Goal: Task Accomplishment & Management: Use online tool/utility

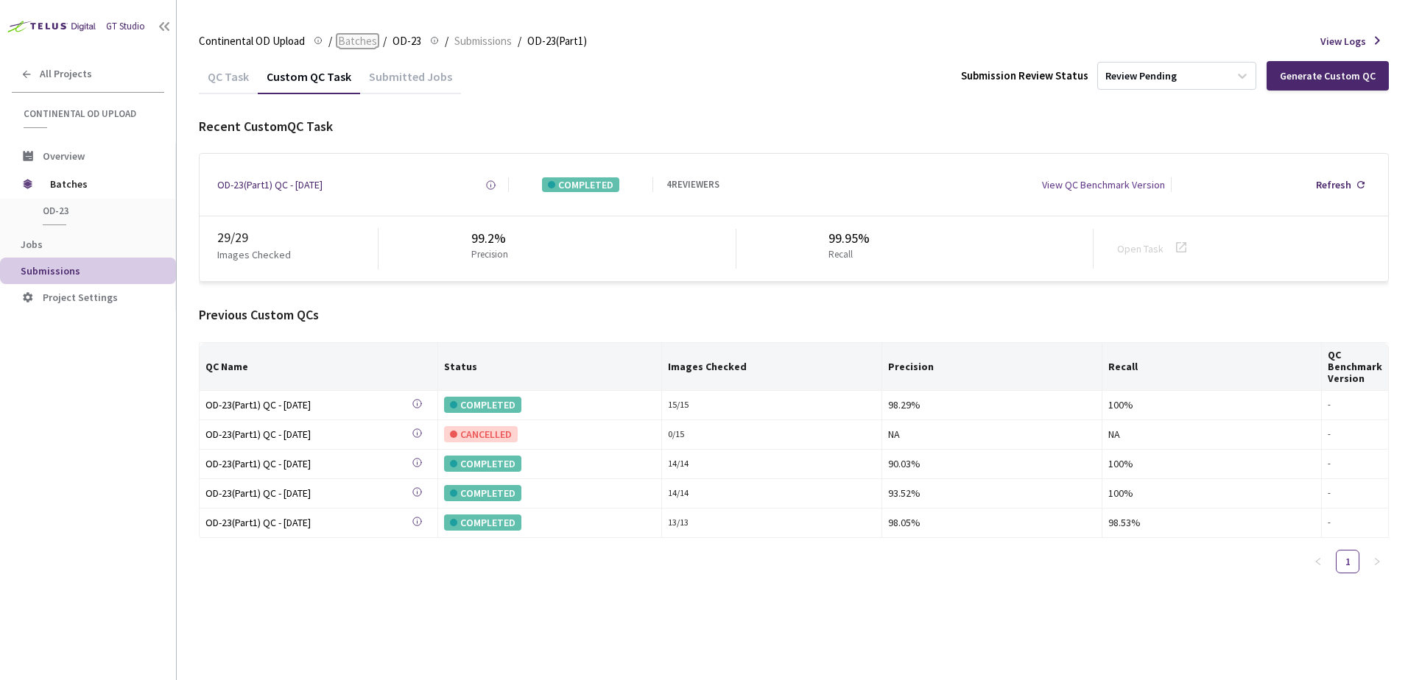
click at [348, 38] on span "Batches" at bounding box center [357, 41] width 39 height 18
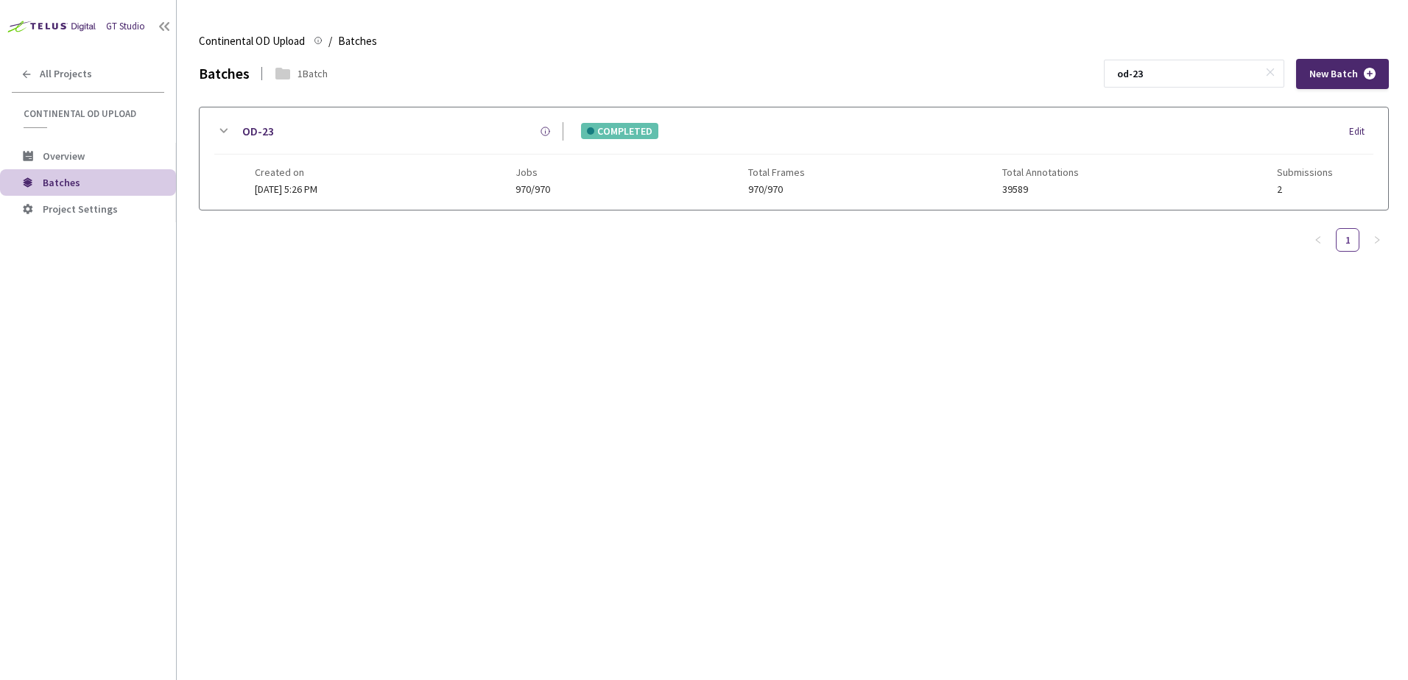
click at [1191, 65] on input "od-23" at bounding box center [1186, 73] width 157 height 27
type input "od-30"
click at [222, 132] on icon at bounding box center [223, 131] width 18 height 18
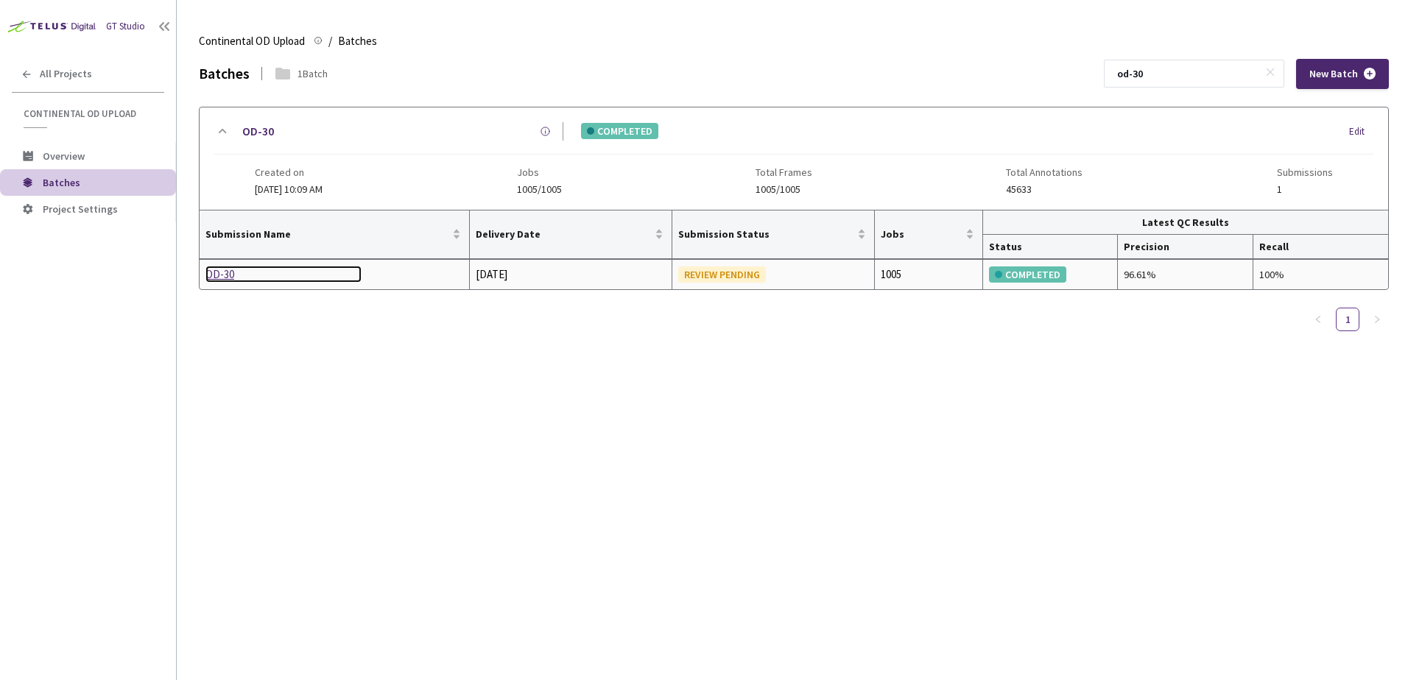
click at [232, 281] on div "OD-30" at bounding box center [283, 275] width 156 height 18
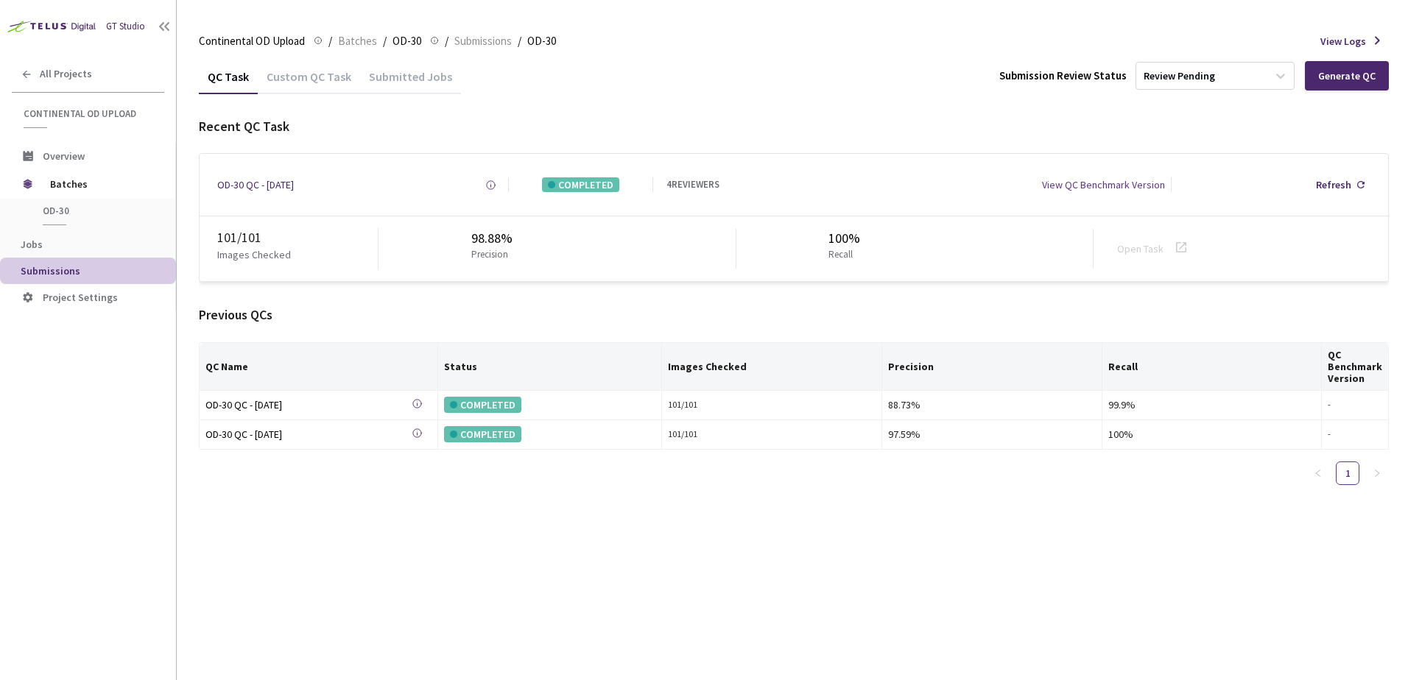
click at [297, 74] on div "Custom QC Task" at bounding box center [309, 81] width 102 height 25
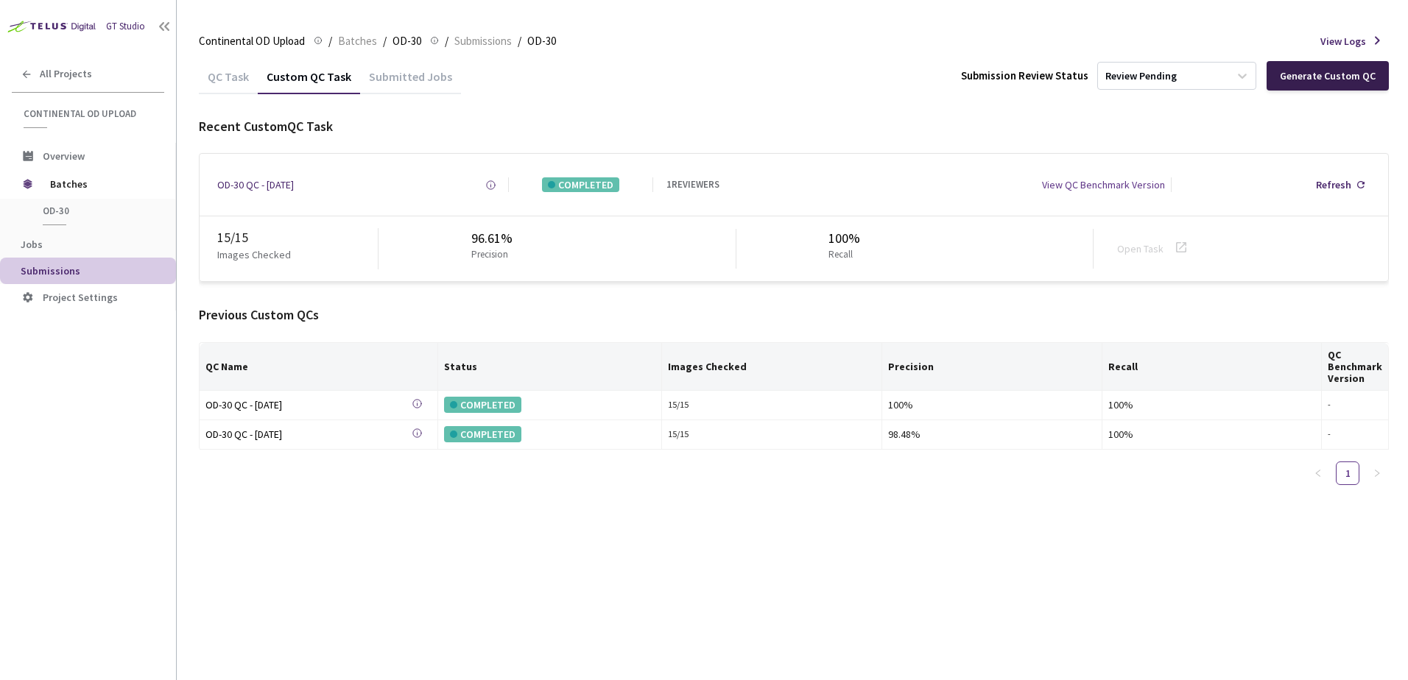
click at [1316, 75] on div "Generate Custom QC" at bounding box center [1328, 76] width 96 height 12
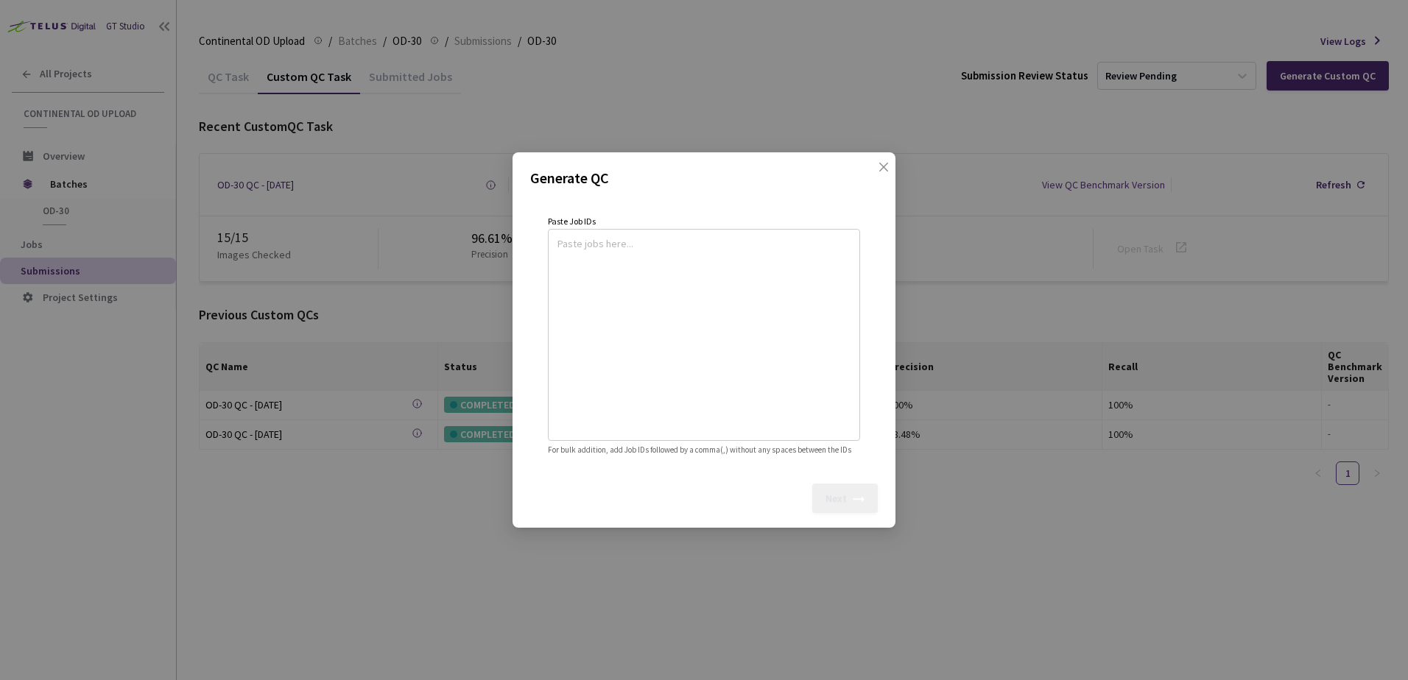
click at [627, 243] on textarea at bounding box center [703, 333] width 293 height 200
paste textarea
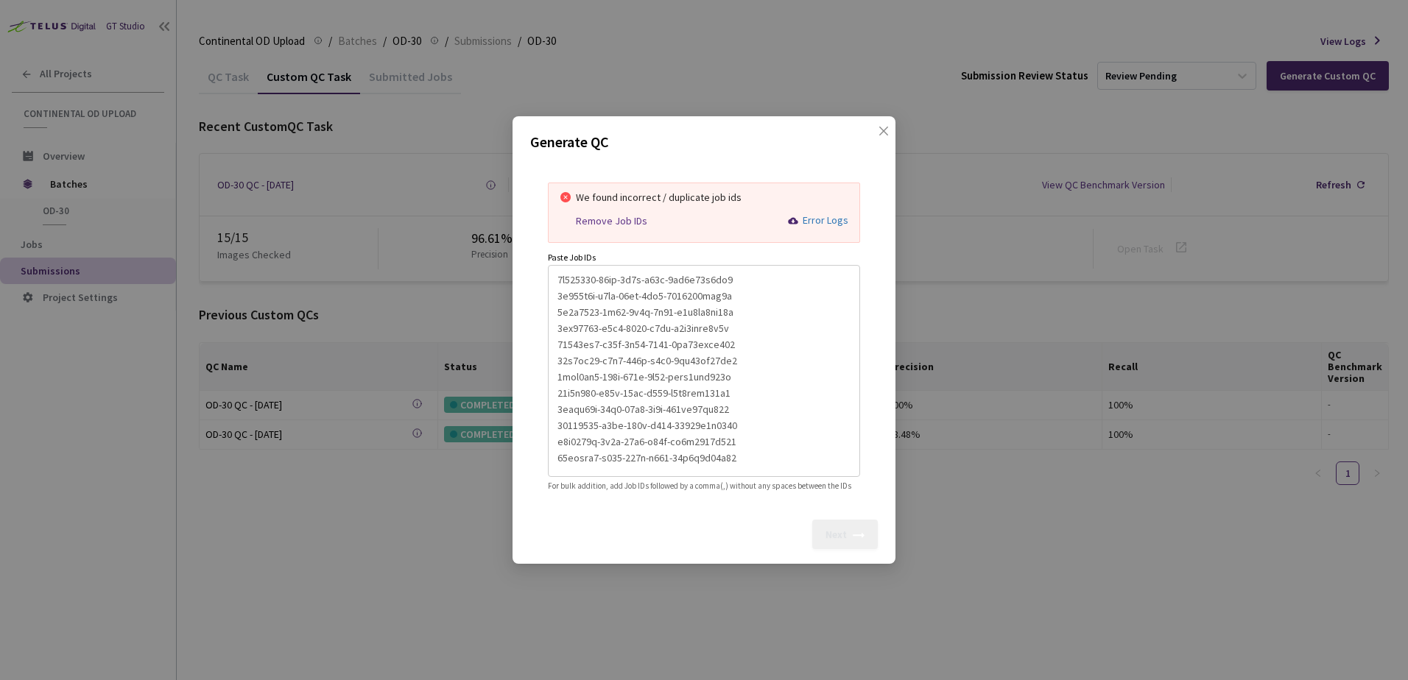
click at [611, 218] on div "Remove Job IDs" at bounding box center [611, 221] width 71 height 13
type textarea "8d506552-25ab-4a7c-b44e-3ab3b83a8ad8,5b471d9b-e2ce-45dd-8cb0-8218023cfa2f,1a7e5…"
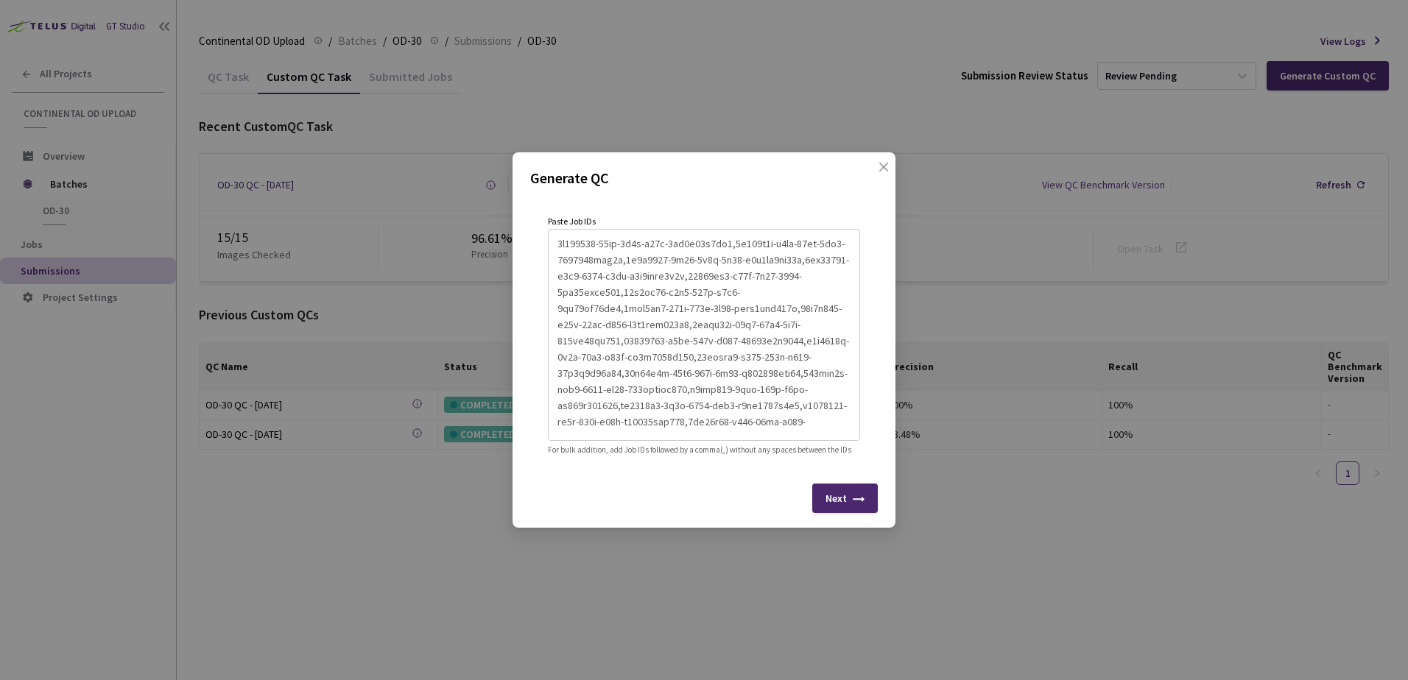
click at [825, 508] on div "Next" at bounding box center [845, 498] width 66 height 29
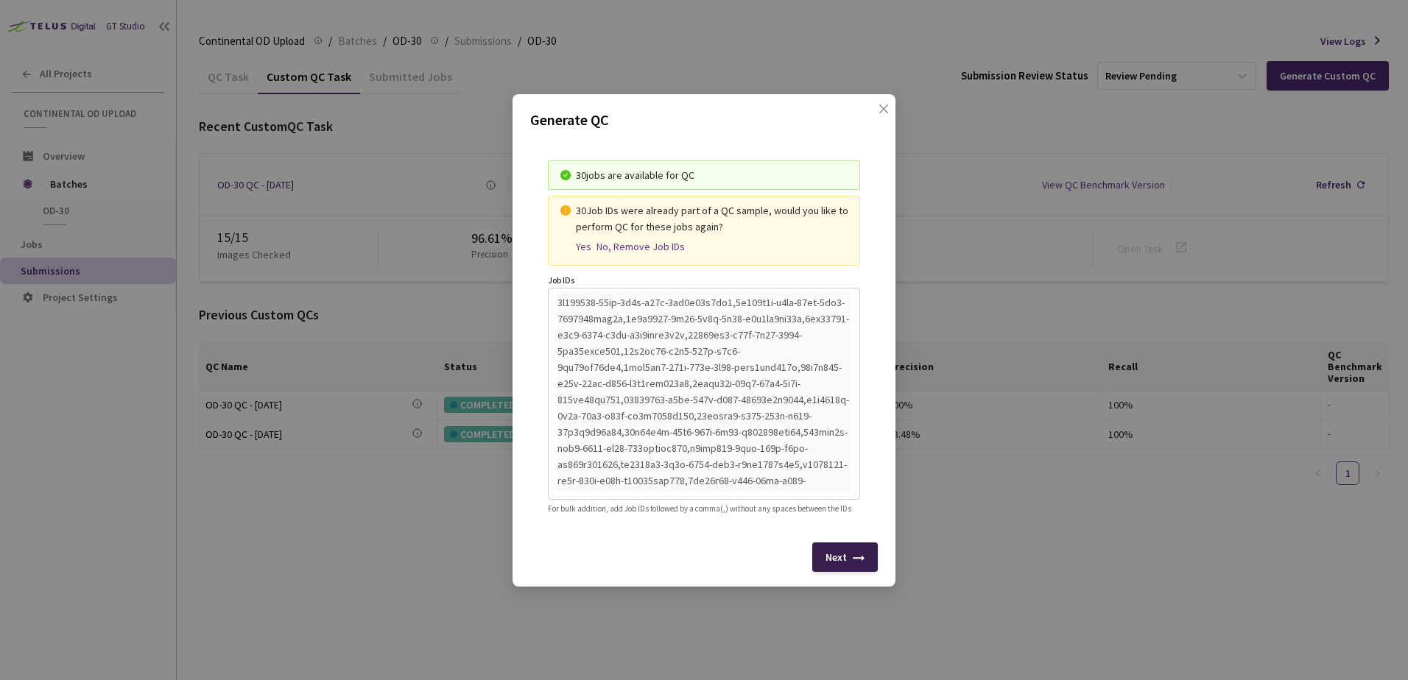
click at [831, 557] on div "Next" at bounding box center [845, 557] width 66 height 29
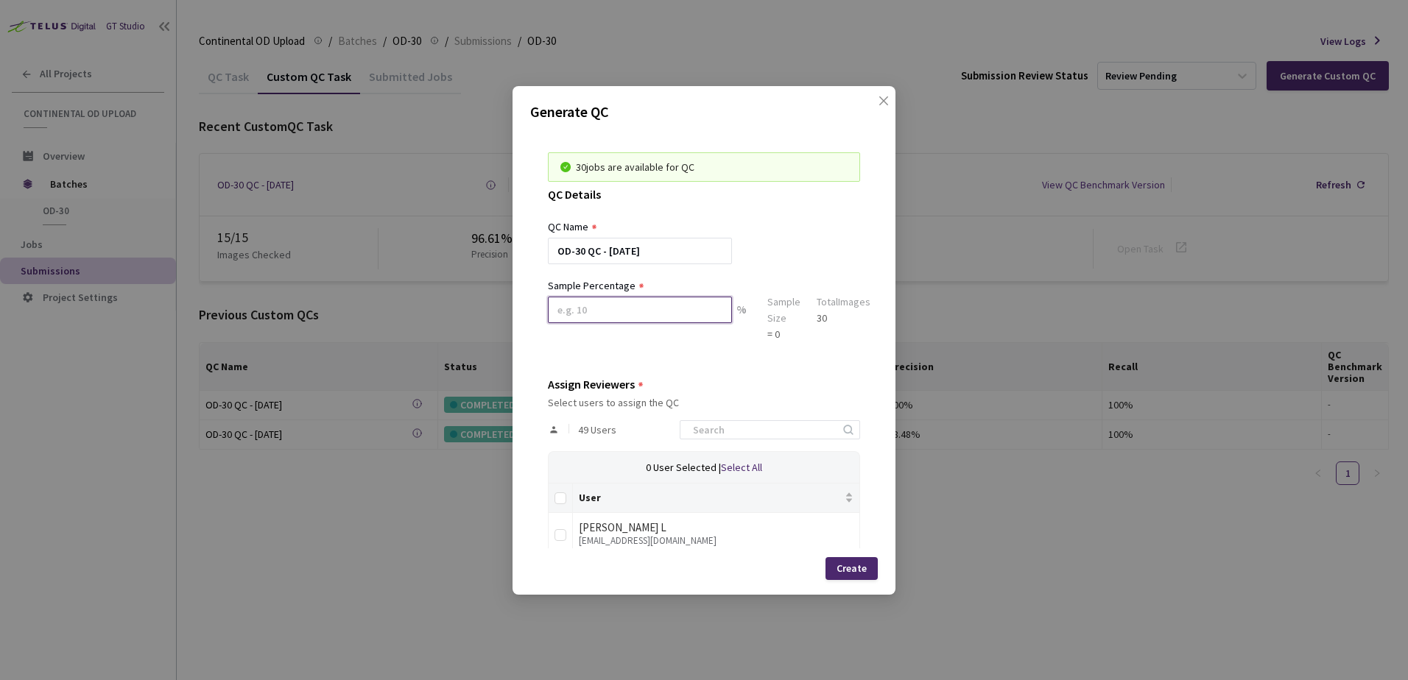
click at [590, 314] on input at bounding box center [640, 310] width 184 height 27
type input "100"
click at [733, 431] on input at bounding box center [762, 430] width 157 height 18
type input "rag"
click at [543, 539] on div "30 jobs are available for [GEOGRAPHIC_DATA] QC Details QC Name OD-30 QC - [DATE…" at bounding box center [704, 339] width 348 height 420
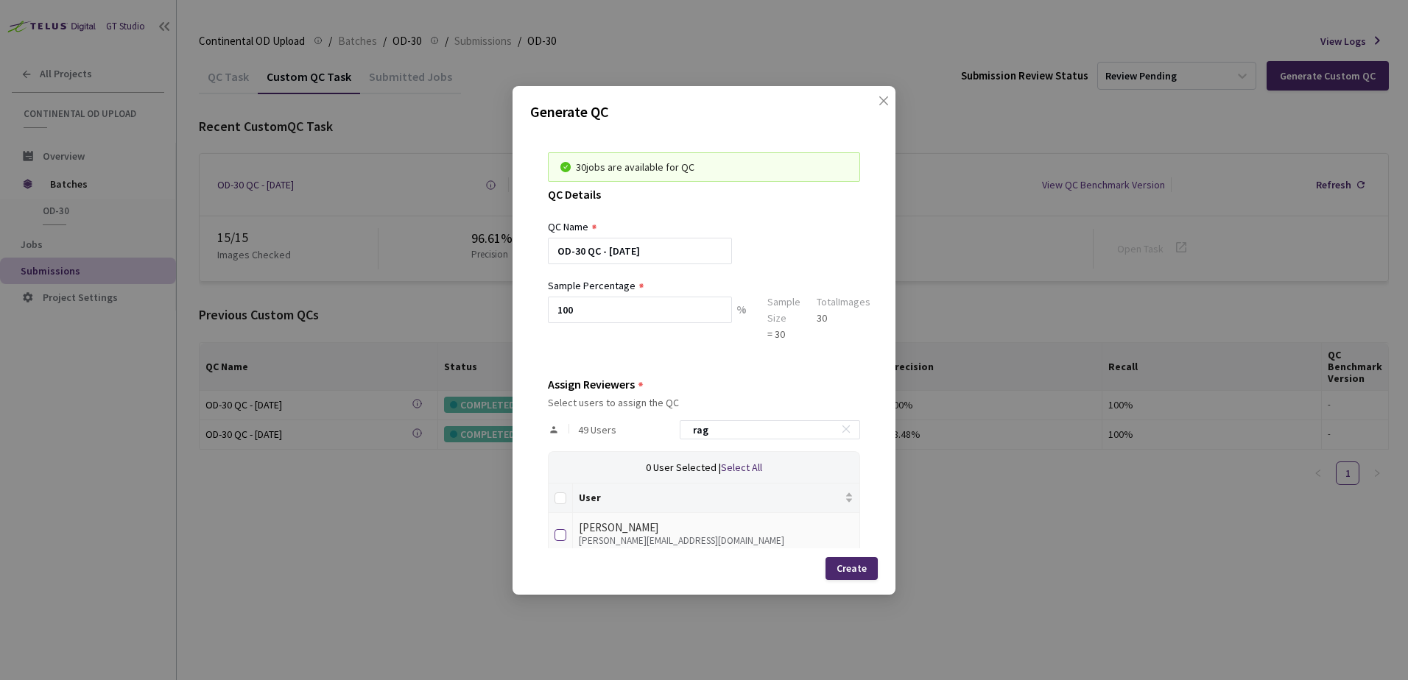
click at [559, 535] on input "checkbox" at bounding box center [560, 535] width 12 height 12
checkbox input "true"
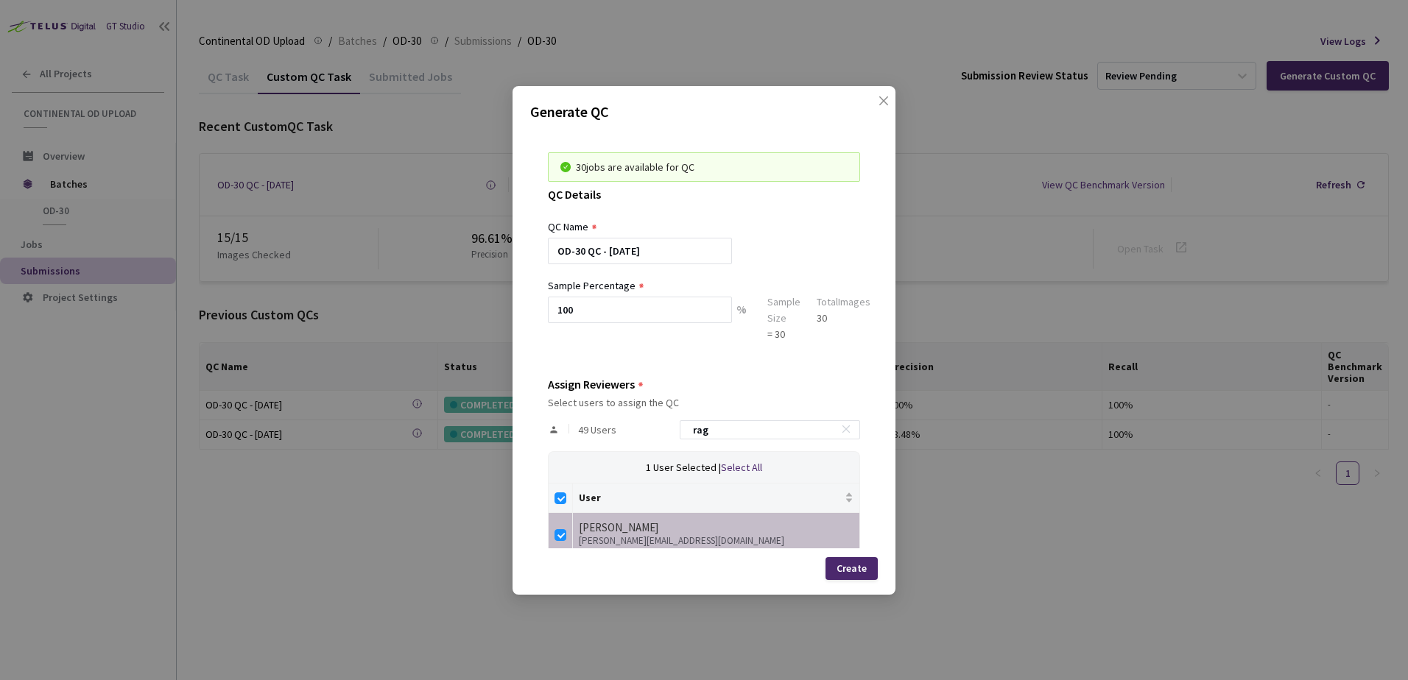
drag, startPoint x: 746, startPoint y: 423, endPoint x: 661, endPoint y: 425, distance: 84.7
click at [669, 426] on div "49 Users rag" at bounding box center [704, 430] width 312 height 43
type input "y"
checkbox input "false"
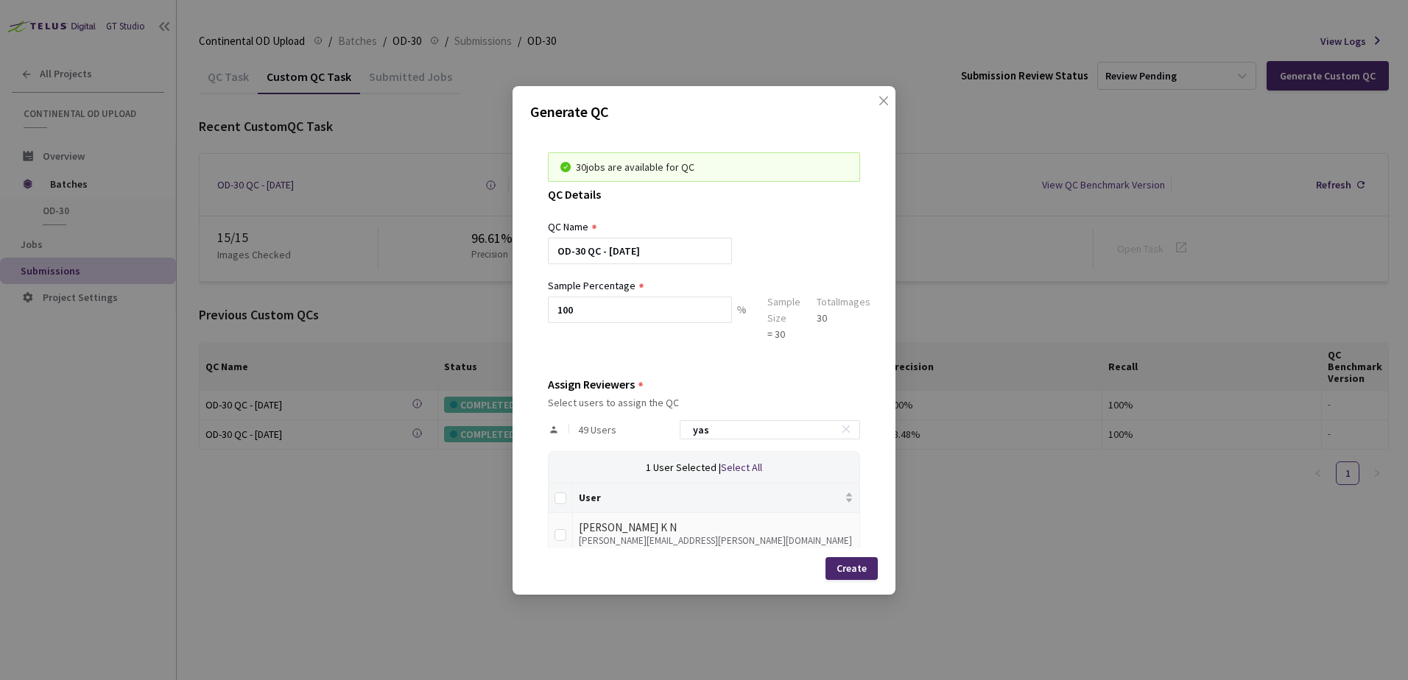
type input "yas"
click at [554, 535] on td at bounding box center [561, 533] width 24 height 40
click at [558, 535] on input "checkbox" at bounding box center [560, 535] width 12 height 12
checkbox input "true"
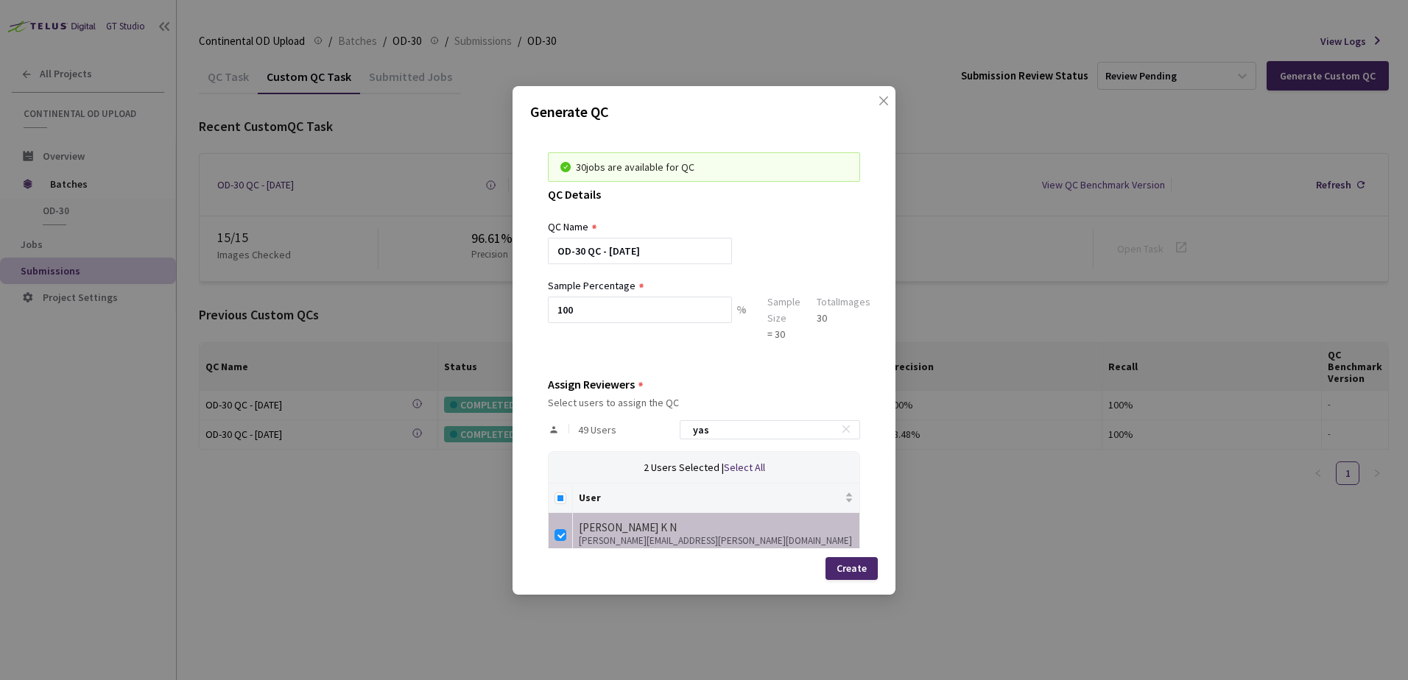
drag, startPoint x: 722, startPoint y: 434, endPoint x: 565, endPoint y: 415, distance: 157.3
click at [585, 415] on div "49 Users yas" at bounding box center [704, 430] width 312 height 43
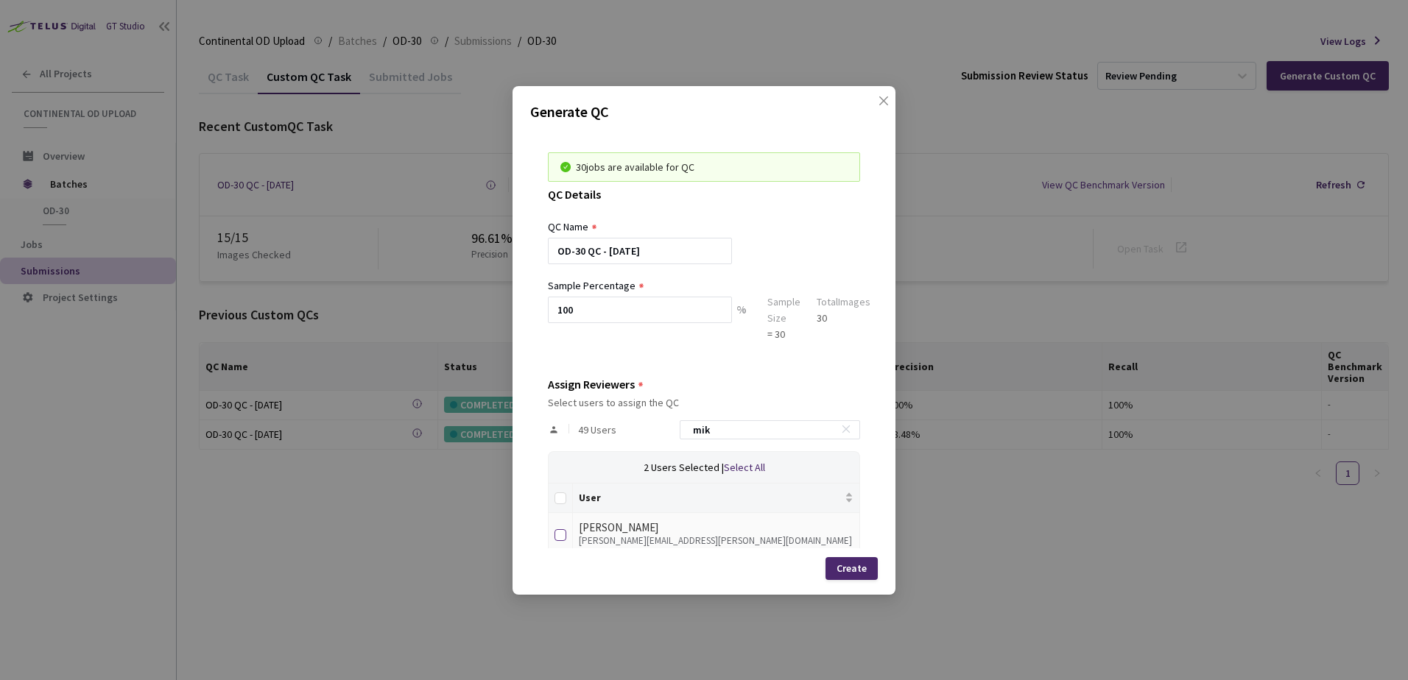
type input "mik"
click at [558, 535] on input "checkbox" at bounding box center [560, 535] width 12 height 12
checkbox input "true"
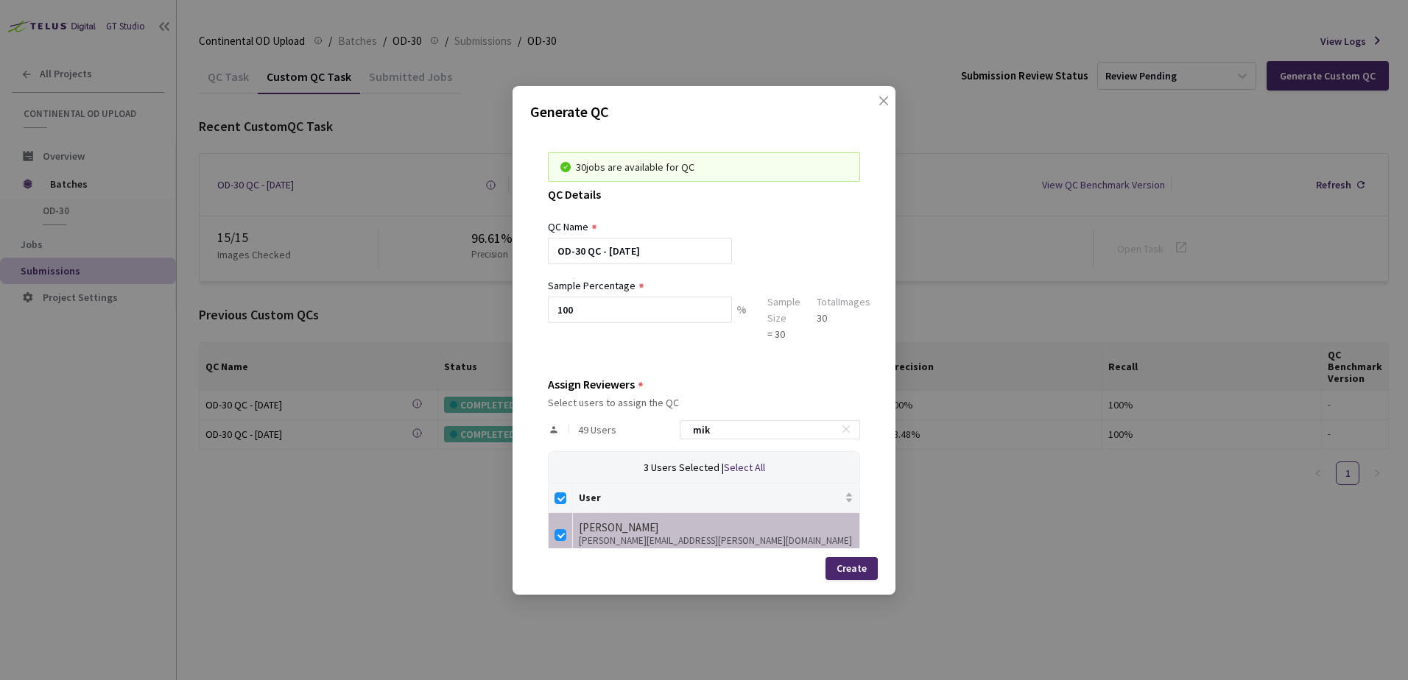
drag, startPoint x: 675, startPoint y: 423, endPoint x: 583, endPoint y: 426, distance: 92.1
click at [644, 422] on div "49 Users mik" at bounding box center [704, 430] width 312 height 43
type input "n"
checkbox input "false"
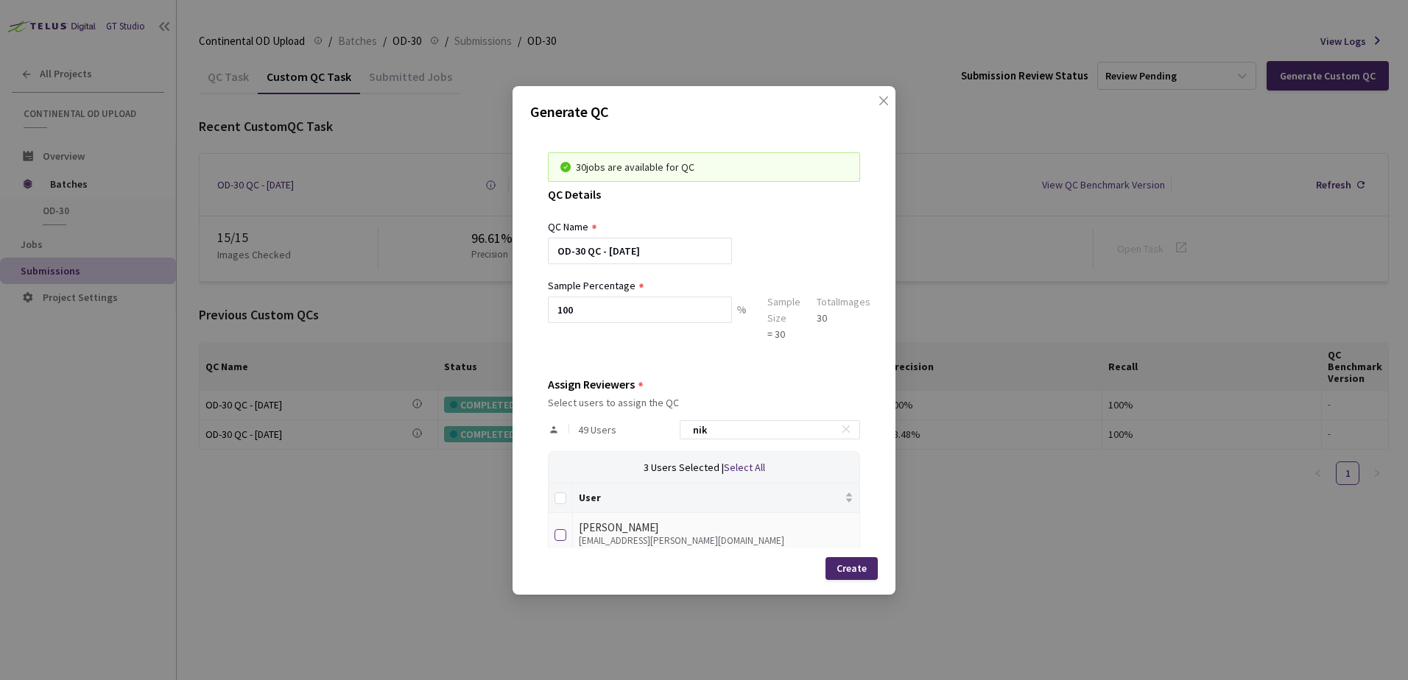
type input "nik"
click at [563, 539] on input "checkbox" at bounding box center [560, 535] width 12 height 12
checkbox input "true"
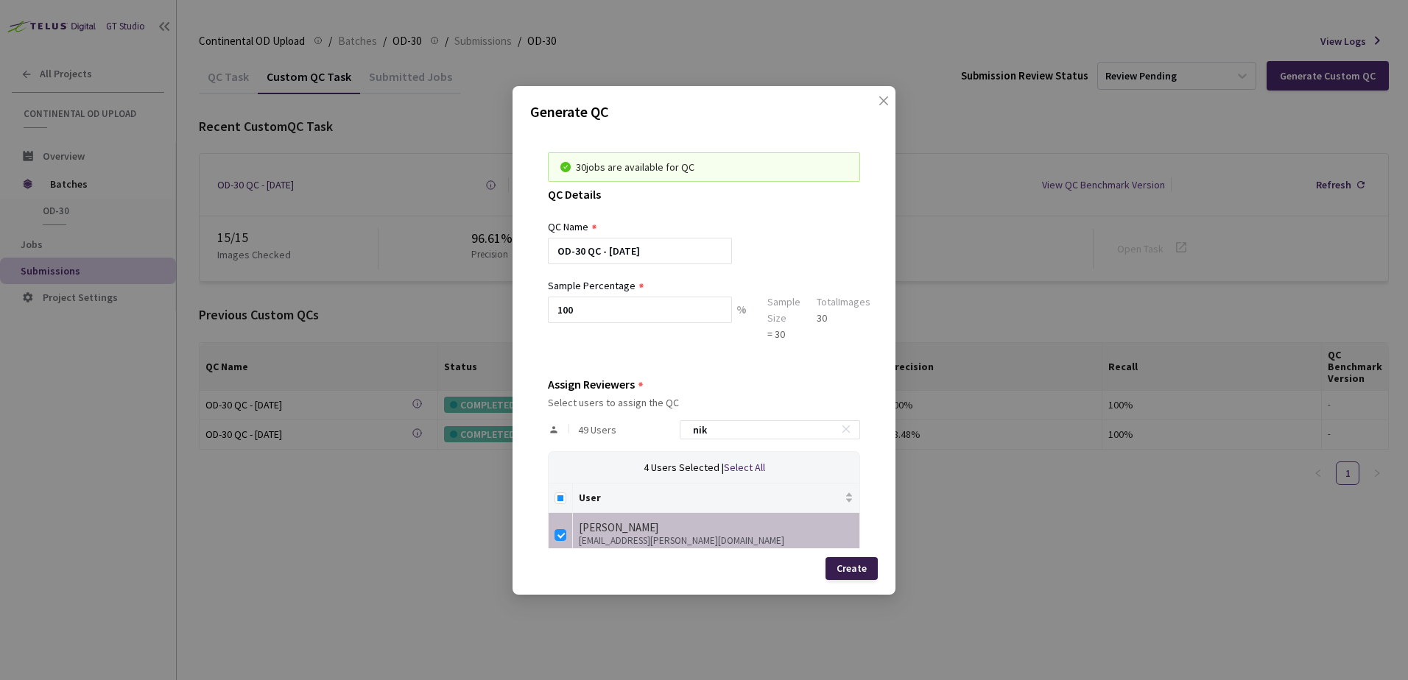
click at [867, 573] on div "Create" at bounding box center [851, 568] width 52 height 23
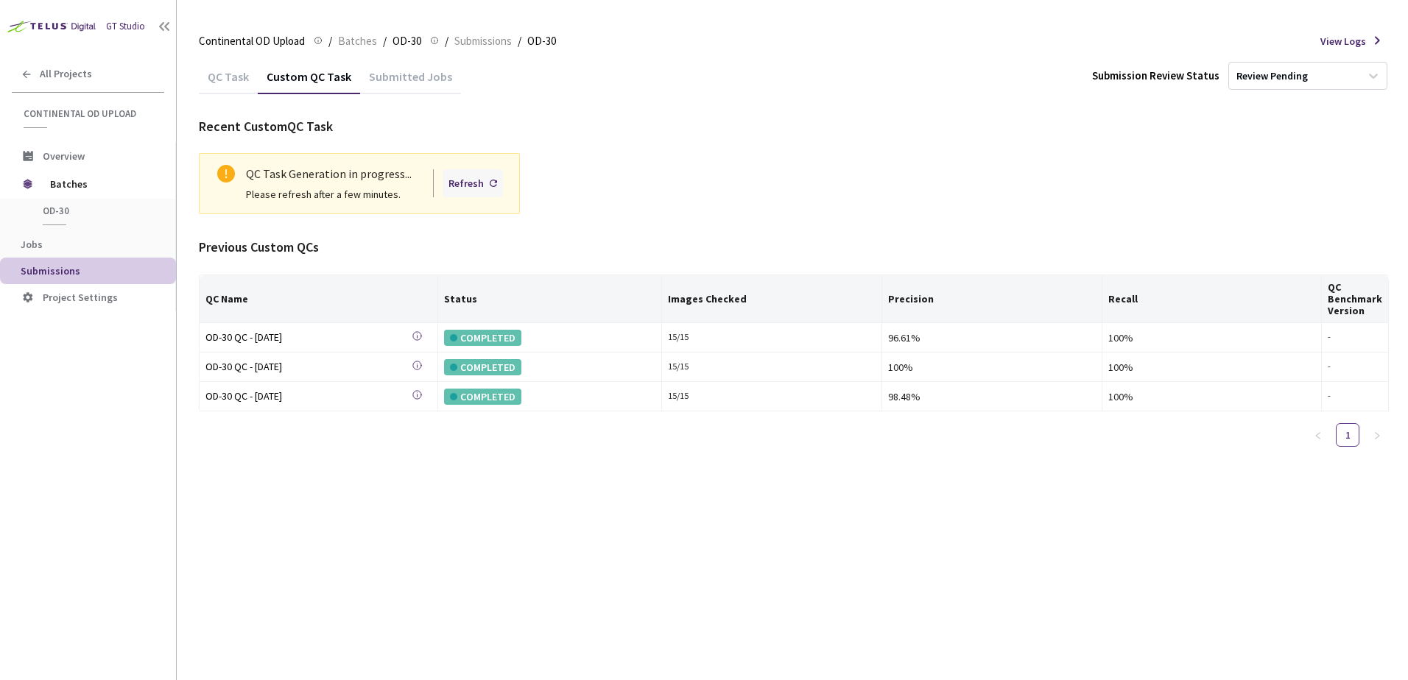
click at [455, 175] on div "Refresh" at bounding box center [465, 183] width 35 height 16
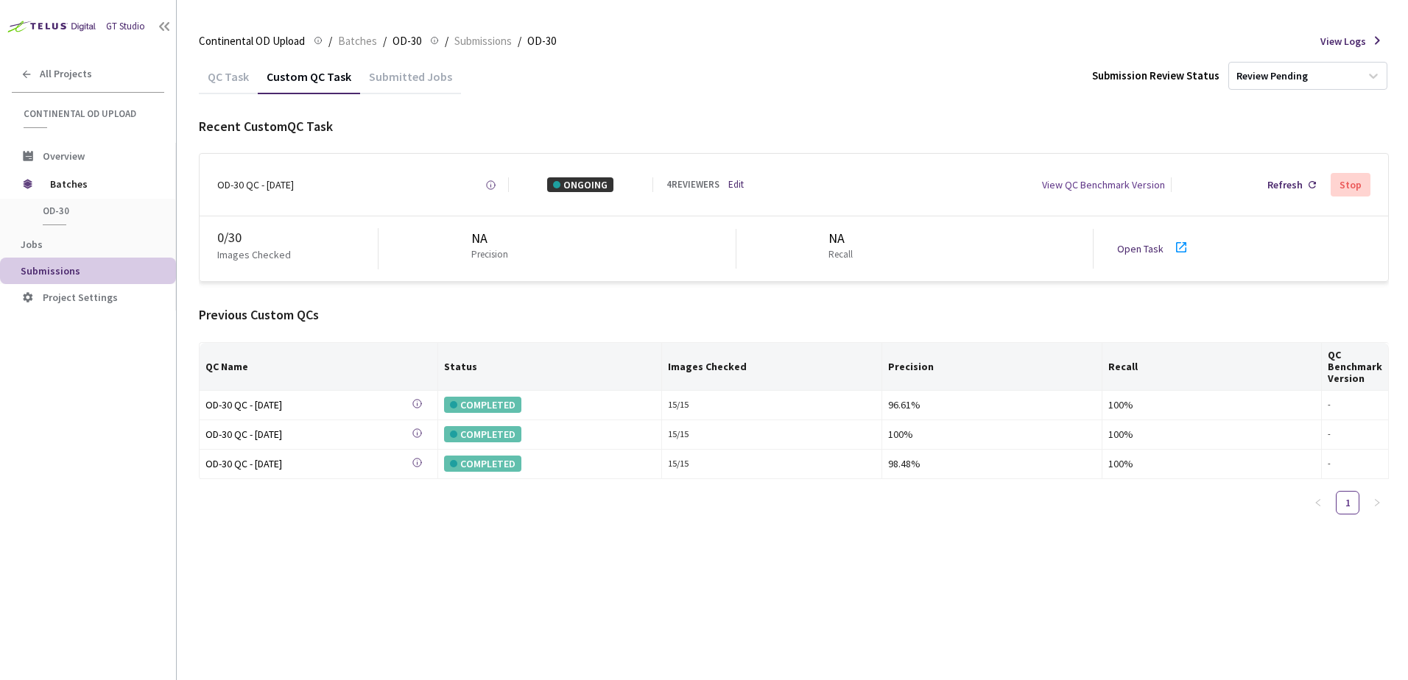
click at [1136, 251] on link "Open Task" at bounding box center [1140, 248] width 46 height 13
